Goal: Check status

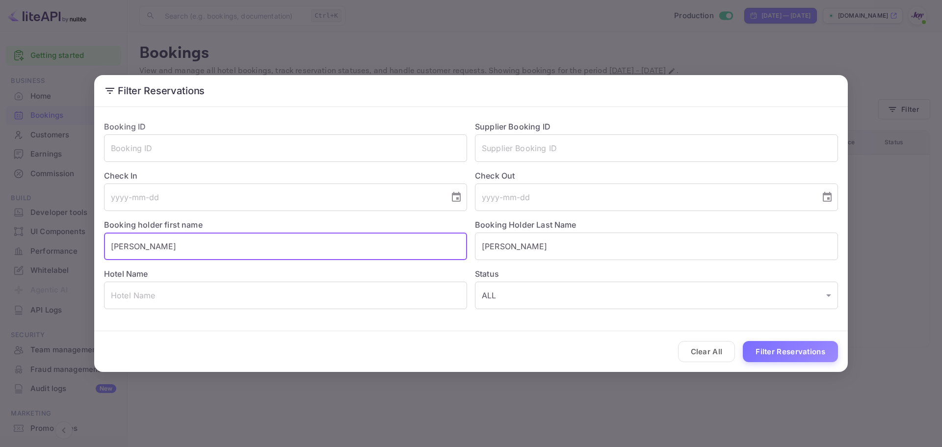
click at [195, 249] on input "[PERSON_NAME]" at bounding box center [285, 246] width 363 height 27
click at [147, 246] on input "[PERSON_NAME]" at bounding box center [285, 246] width 363 height 27
type input "[PERSON_NAME]"
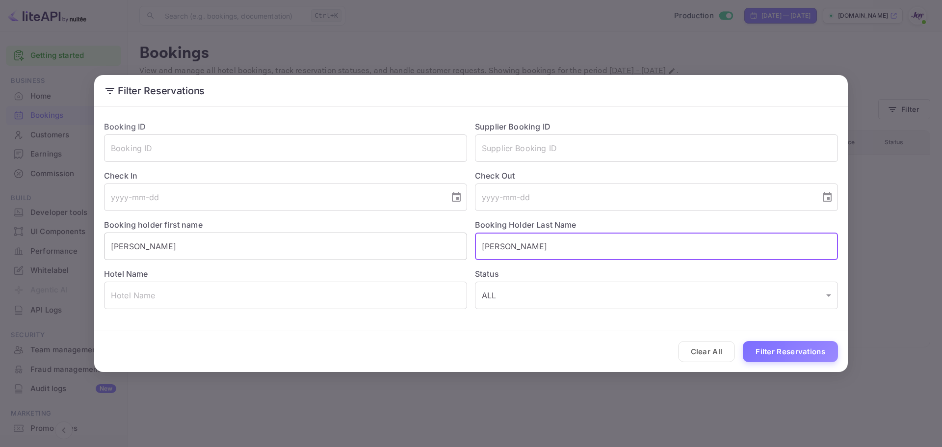
paste input "Gabor"
type input "Gabor"
click at [785, 355] on button "Filter Reservations" at bounding box center [790, 351] width 95 height 21
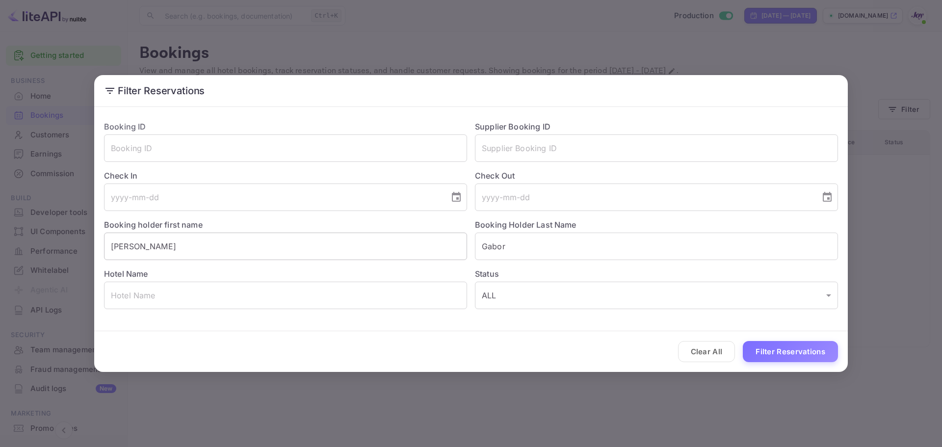
click at [153, 244] on input "[PERSON_NAME]" at bounding box center [285, 246] width 363 height 27
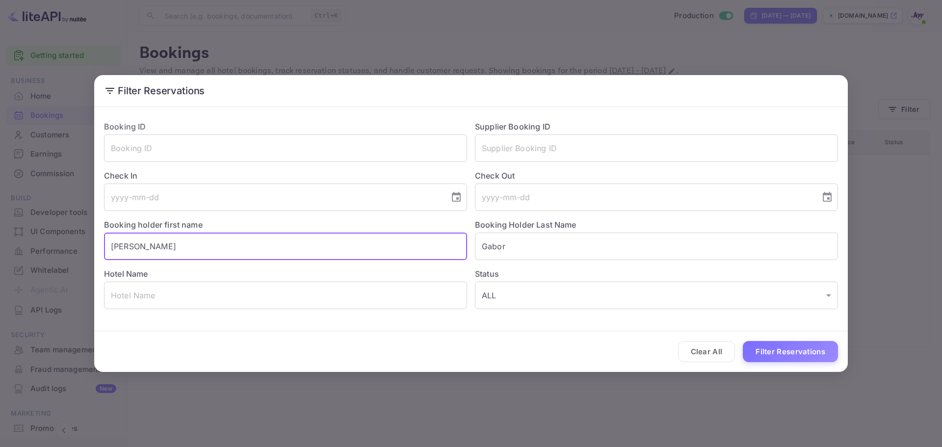
click at [153, 244] on input "[PERSON_NAME]" at bounding box center [285, 246] width 363 height 27
paste input "[PERSON_NAME]"
click at [149, 245] on input "[PERSON_NAME]" at bounding box center [285, 246] width 363 height 27
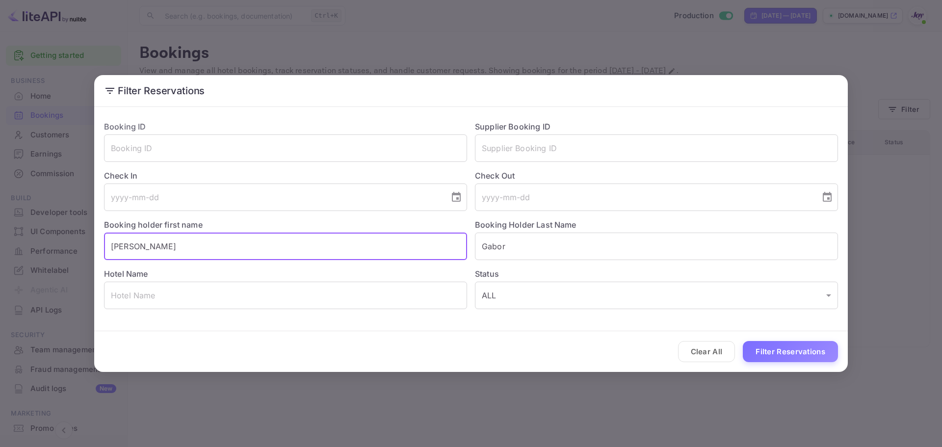
click at [149, 245] on input "[PERSON_NAME]" at bounding box center [285, 246] width 363 height 27
click at [150, 244] on input "[PERSON_NAME]" at bounding box center [285, 246] width 363 height 27
click at [154, 246] on input "[PERSON_NAME]" at bounding box center [285, 246] width 363 height 27
click at [139, 244] on input "[PERSON_NAME]" at bounding box center [285, 246] width 363 height 27
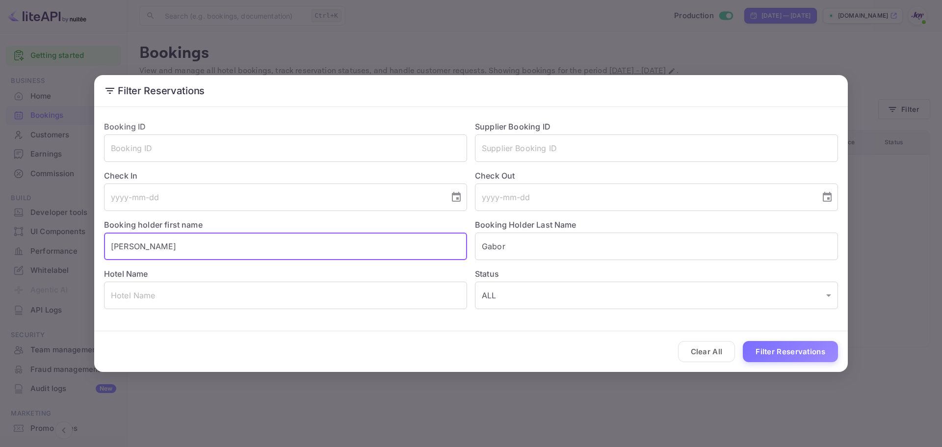
type input "[PERSON_NAME]"
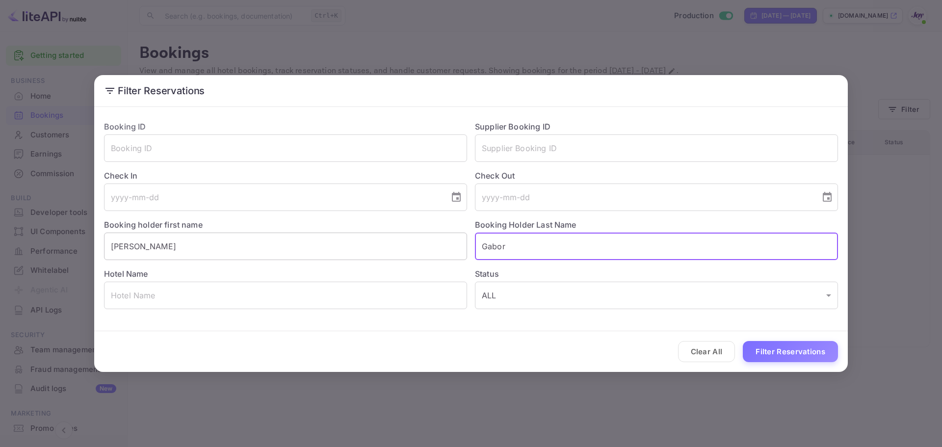
paste input "[PERSON_NAME]"
type input "[PERSON_NAME]"
click at [781, 357] on button "Filter Reservations" at bounding box center [790, 351] width 95 height 21
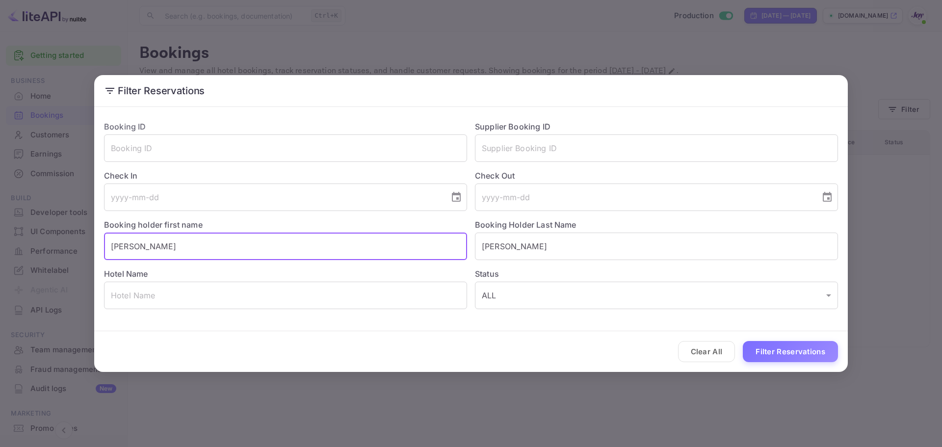
click at [108, 246] on input "[PERSON_NAME]" at bounding box center [285, 246] width 363 height 27
click at [764, 350] on button "Filter Reservations" at bounding box center [790, 351] width 95 height 21
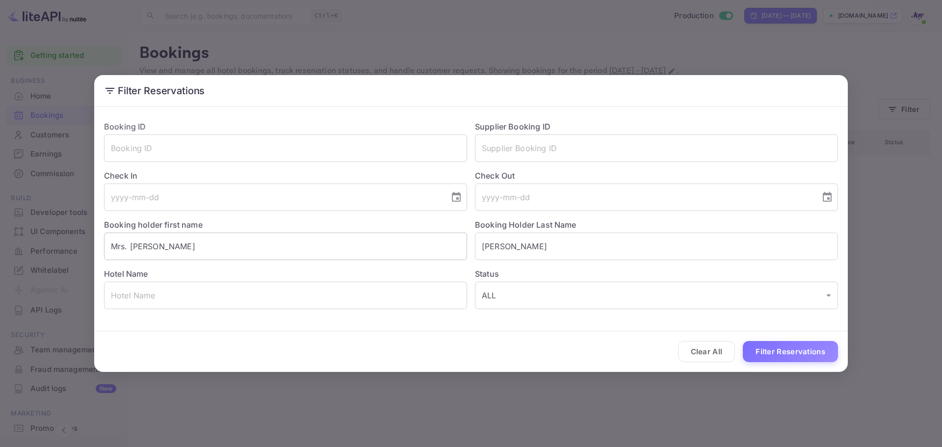
click at [120, 246] on input "Mrs. [PERSON_NAME]" at bounding box center [285, 246] width 363 height 27
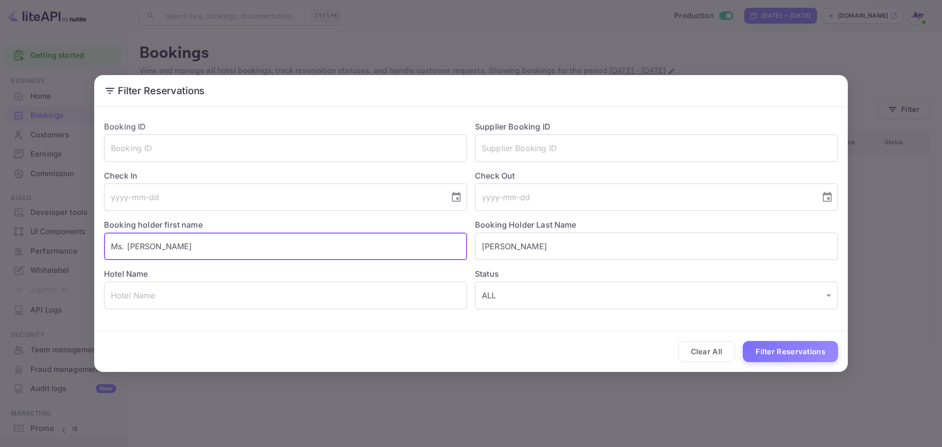
type input "Ms. [PERSON_NAME]"
click at [743, 341] on button "Filter Reservations" at bounding box center [790, 351] width 95 height 21
click at [754, 37] on div "Filter Reservations Booking ID ​ Supplier Booking ID ​ Check In ​ Check Out ​ B…" at bounding box center [471, 223] width 942 height 447
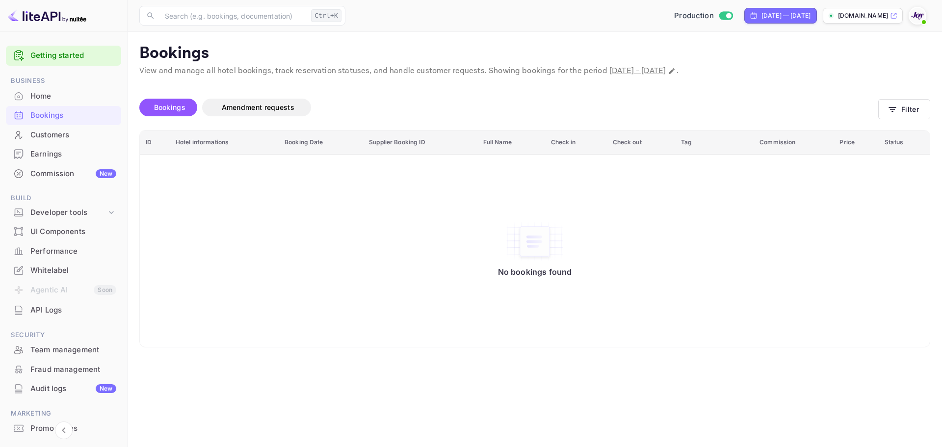
click at [764, 22] on div "[DATE] — [DATE]" at bounding box center [780, 16] width 73 height 16
select select "8"
select select "2025"
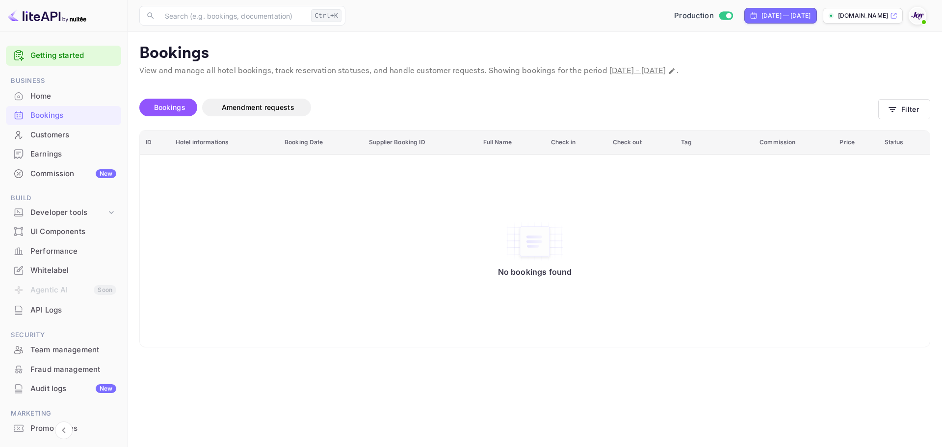
select select "0"
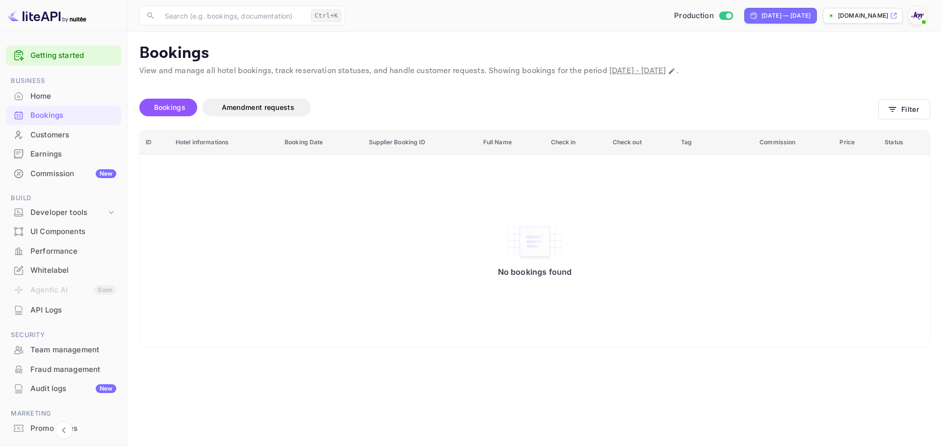
select select "2025"
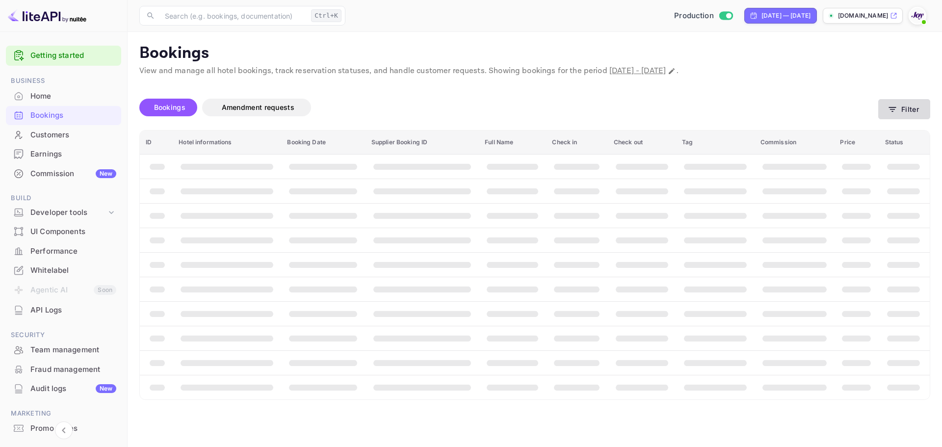
click at [914, 111] on button "Filter" at bounding box center [904, 109] width 52 height 20
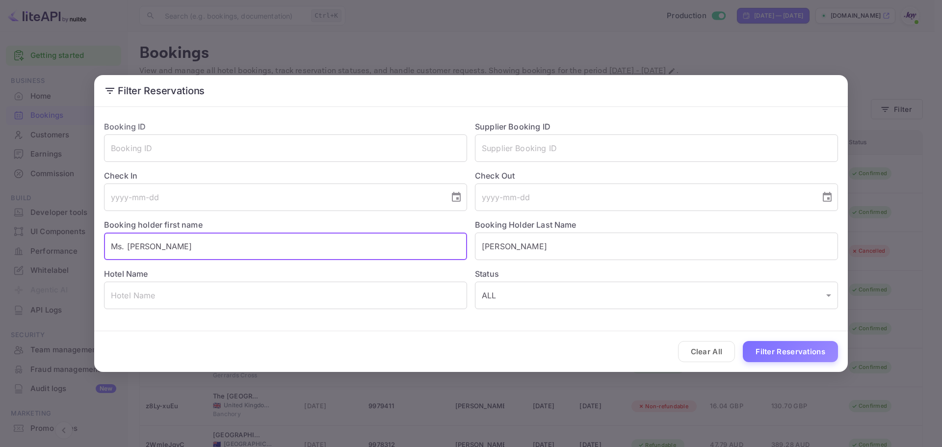
drag, startPoint x: 127, startPoint y: 247, endPoint x: 64, endPoint y: 254, distance: 63.2
click at [64, 254] on div "Filter Reservations Booking ID ​ Supplier Booking ID ​ Check In ​ Check Out ​ B…" at bounding box center [471, 223] width 942 height 447
type input "[PERSON_NAME]"
click at [789, 357] on button "Filter Reservations" at bounding box center [790, 351] width 95 height 21
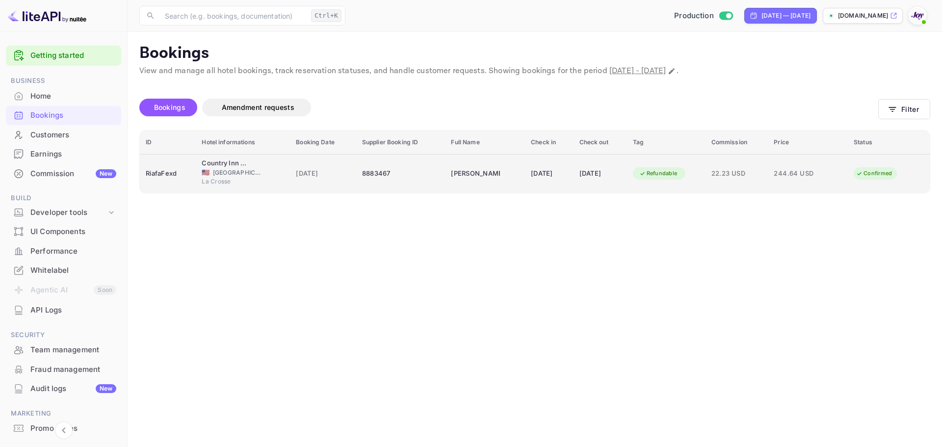
click at [393, 179] on div "8883467" at bounding box center [401, 174] width 78 height 16
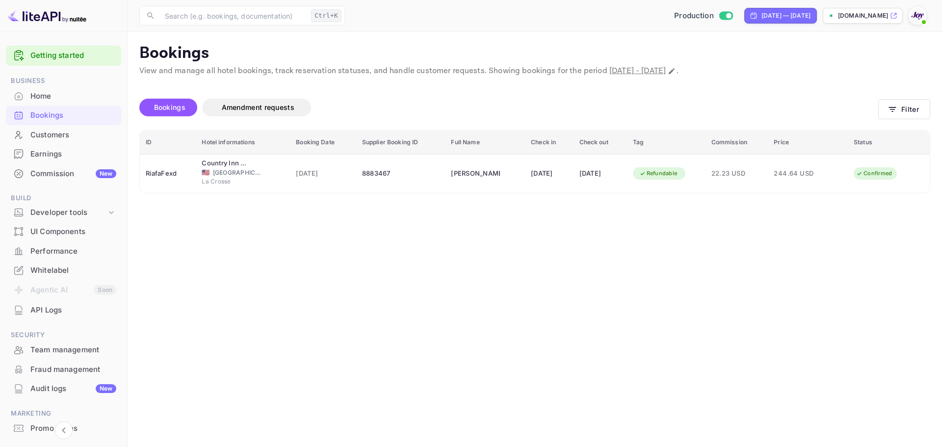
scroll to position [258, 0]
